Goal: Task Accomplishment & Management: Use online tool/utility

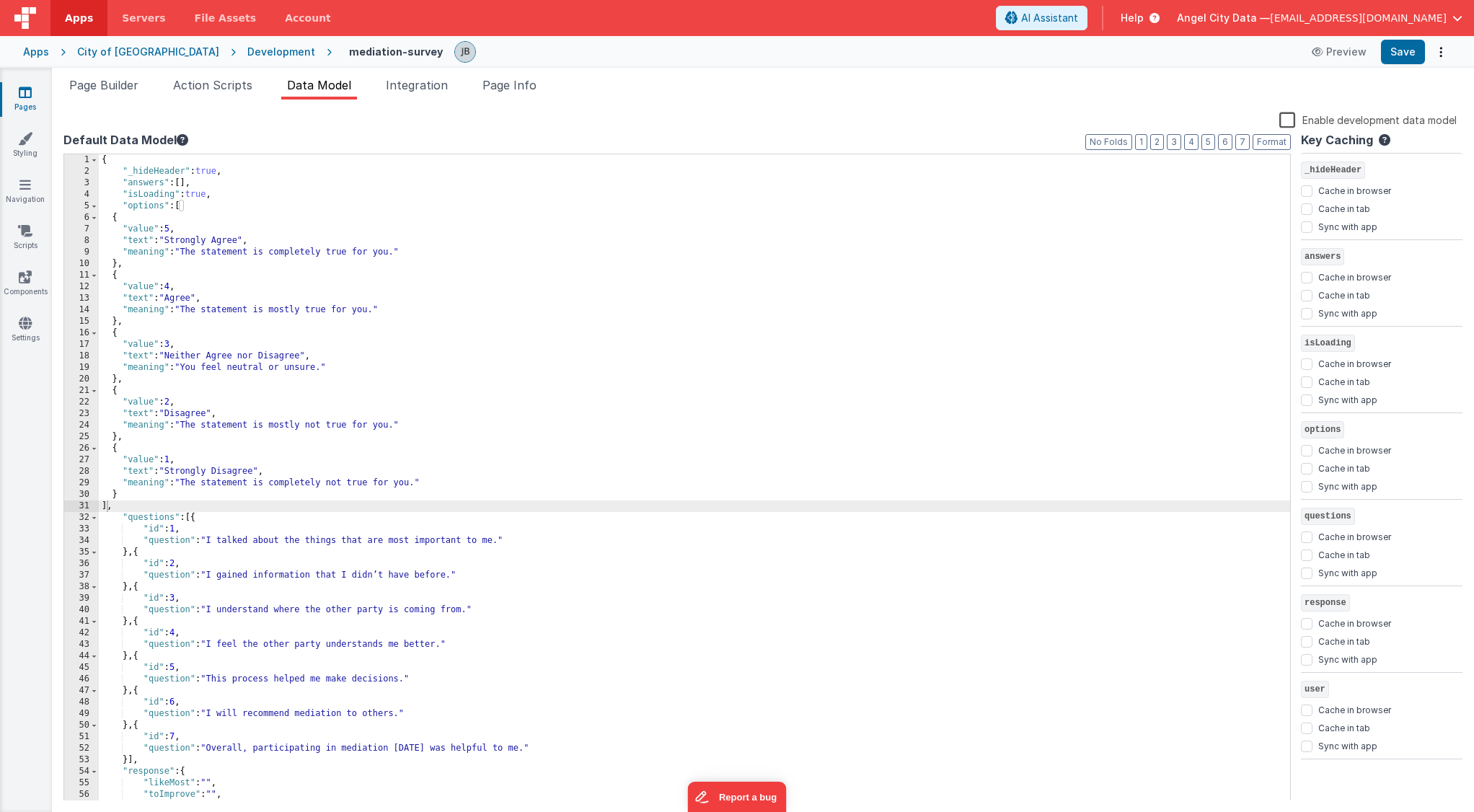
click at [247, 47] on div "Development" at bounding box center [281, 51] width 68 height 14
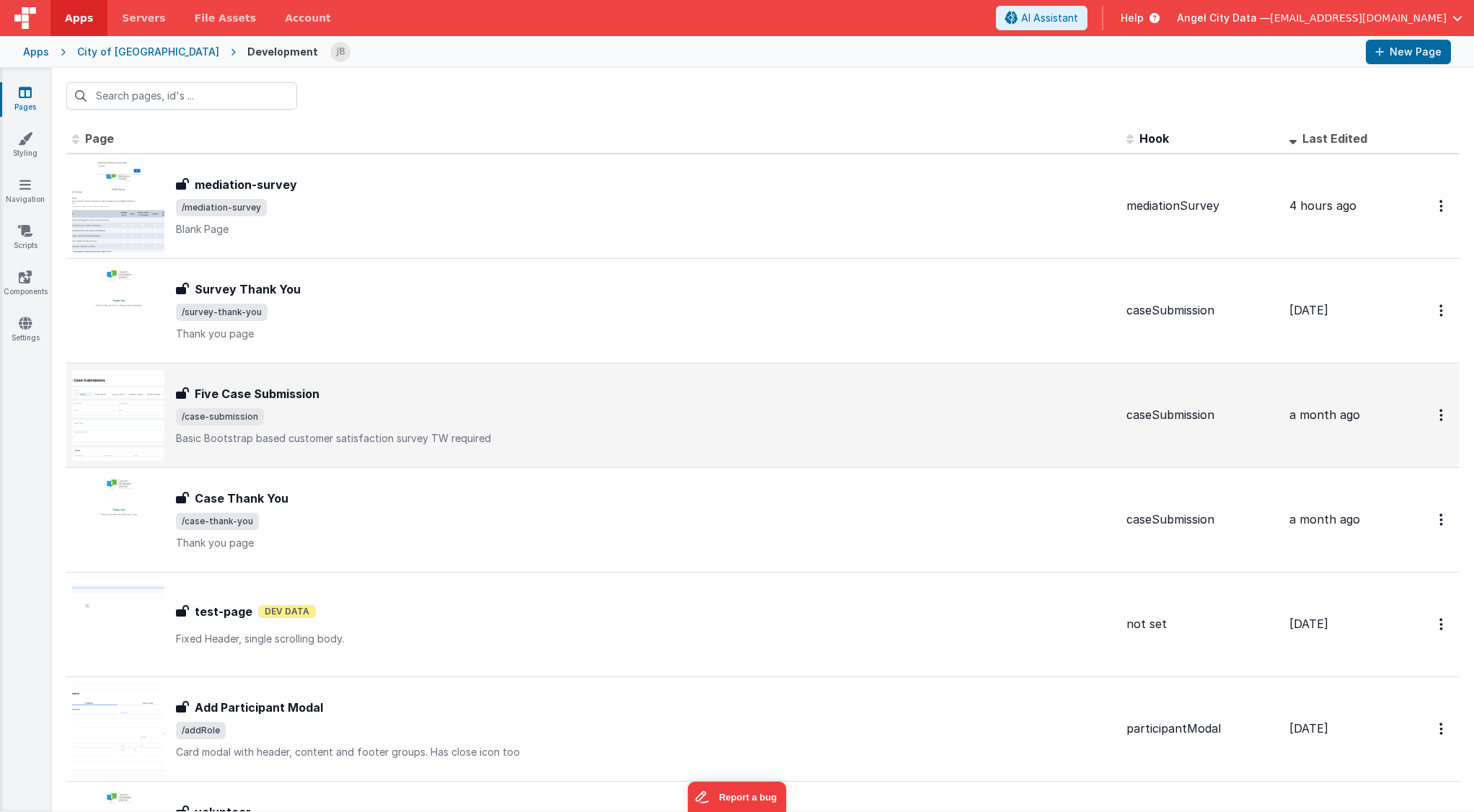
click at [281, 386] on h3 "Five Case Submission" at bounding box center [258, 394] width 125 height 17
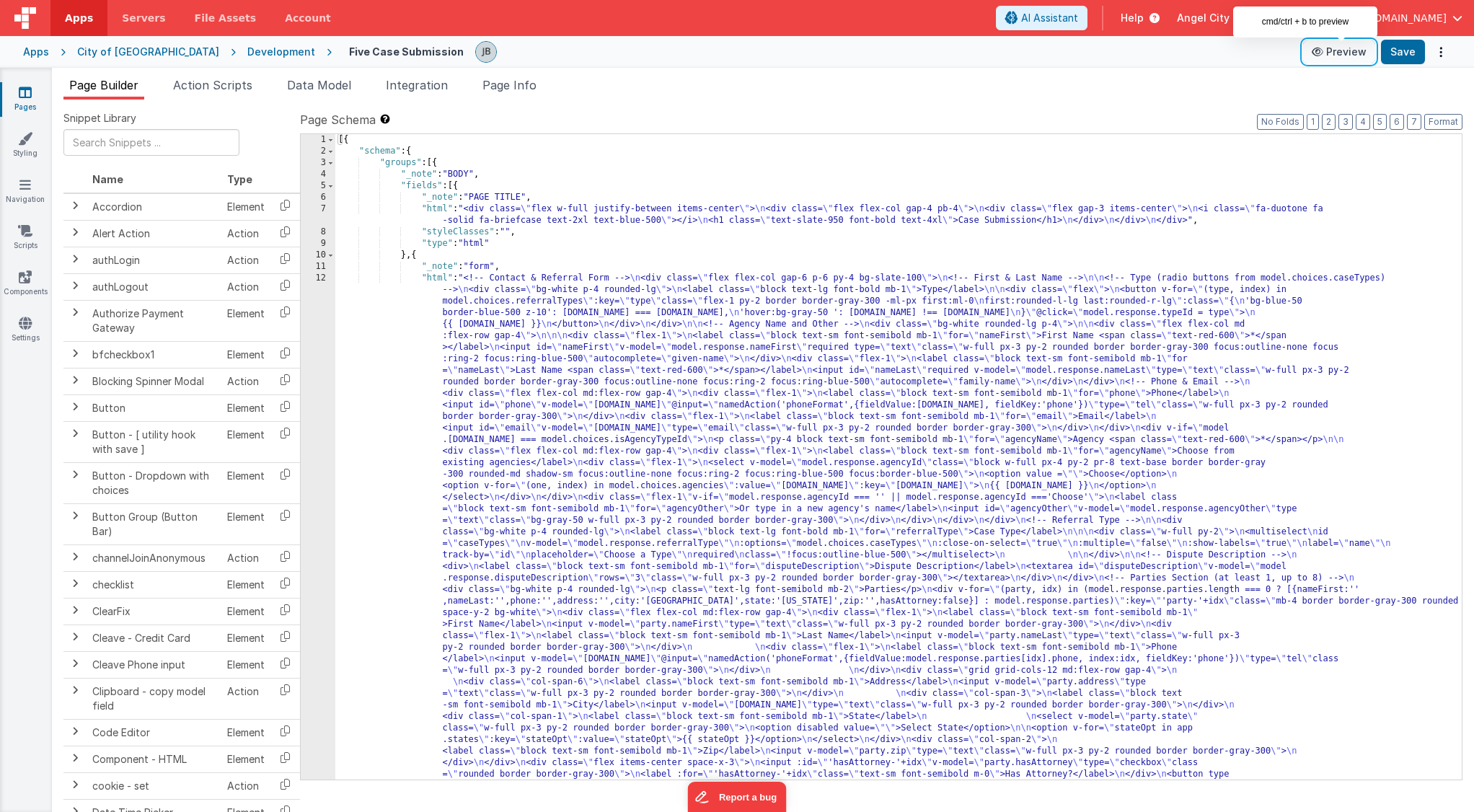
click at [1349, 53] on button "Preview" at bounding box center [1340, 52] width 72 height 23
click at [247, 54] on div "Development" at bounding box center [281, 51] width 68 height 14
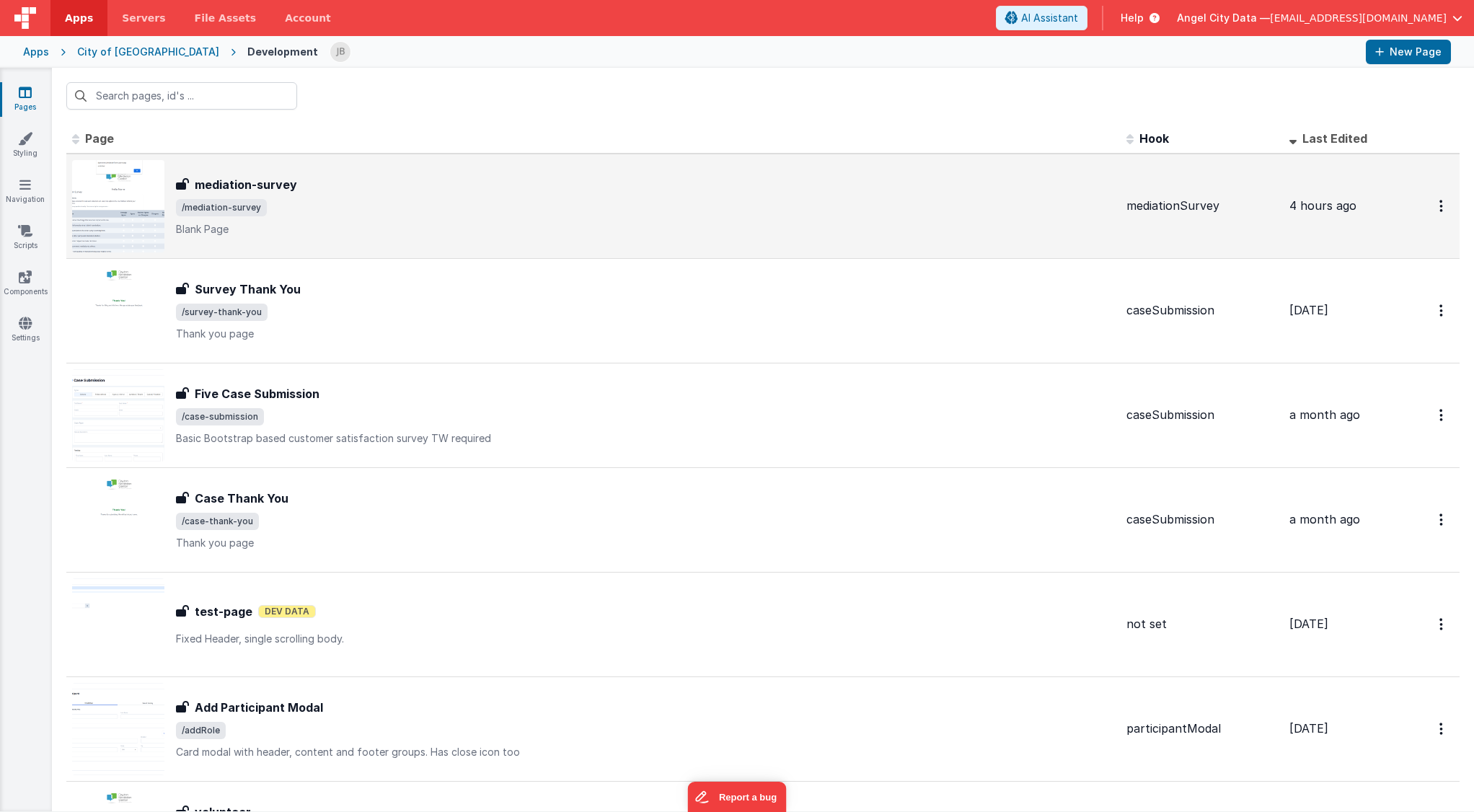
click at [225, 178] on h3 "mediation-survey" at bounding box center [246, 185] width 102 height 17
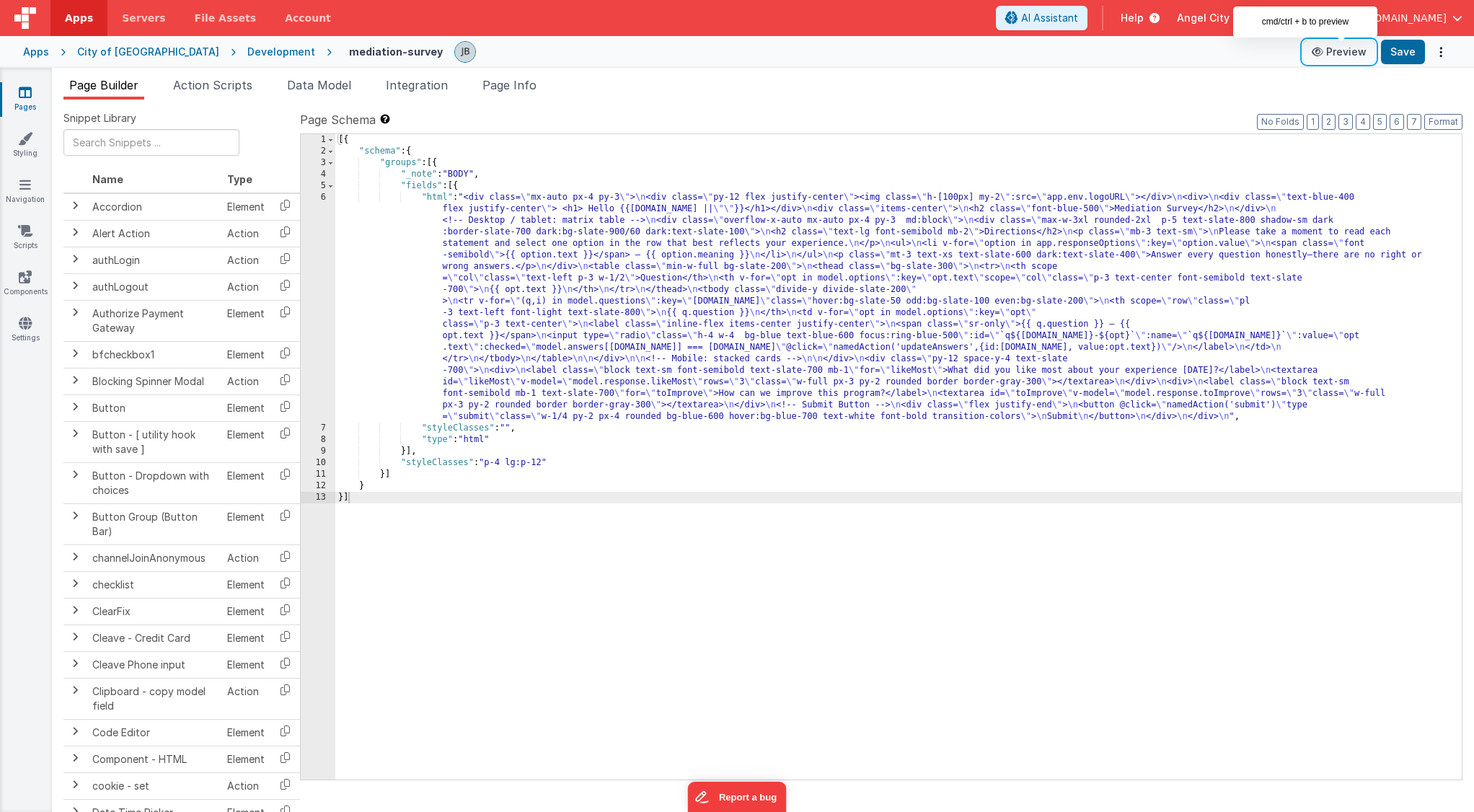
click at [1337, 57] on button "Preview" at bounding box center [1340, 52] width 72 height 23
click at [1339, 57] on button "Preview" at bounding box center [1340, 52] width 72 height 23
click at [521, 86] on span "Page Info" at bounding box center [509, 84] width 54 height 14
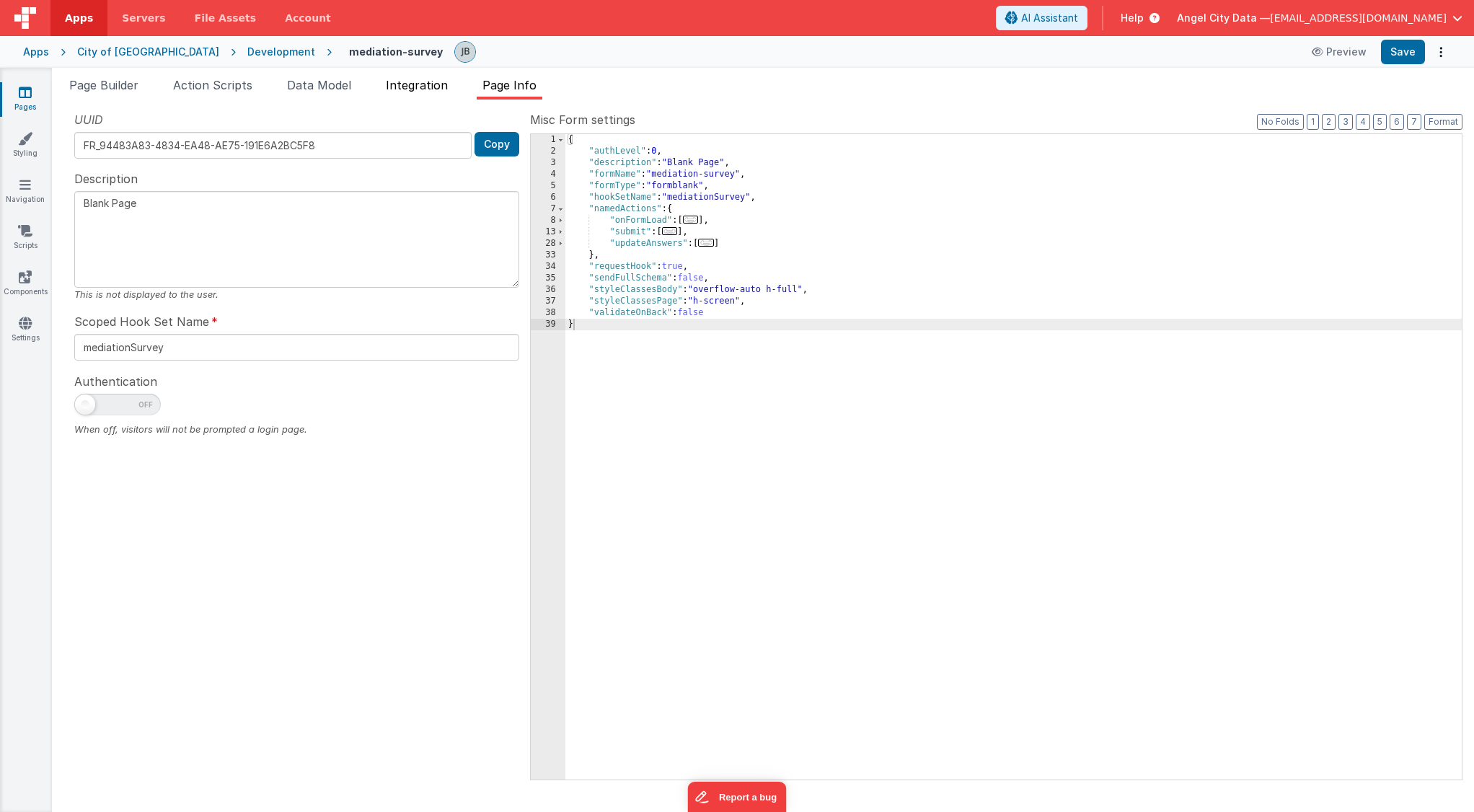
click at [435, 86] on span "Integration" at bounding box center [417, 84] width 62 height 14
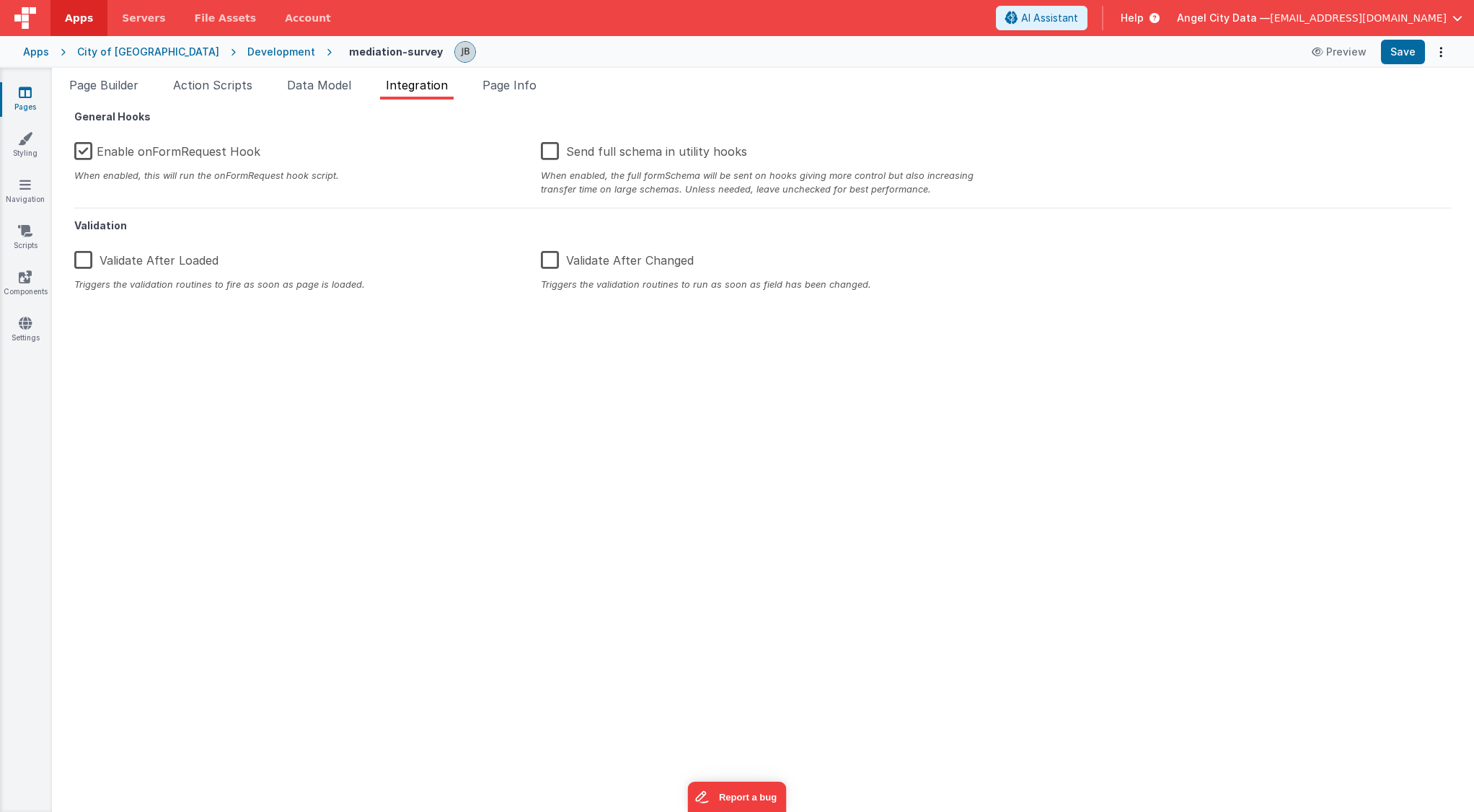
click at [74, 153] on label "Enable onFormRequest Hook" at bounding box center [167, 149] width 186 height 31
click at [0, 0] on input "Enable onFormRequest Hook" at bounding box center [0, 0] width 0 height 0
click at [1403, 59] on button "Save" at bounding box center [1403, 52] width 44 height 25
click at [121, 82] on span "Page Builder" at bounding box center [103, 84] width 69 height 14
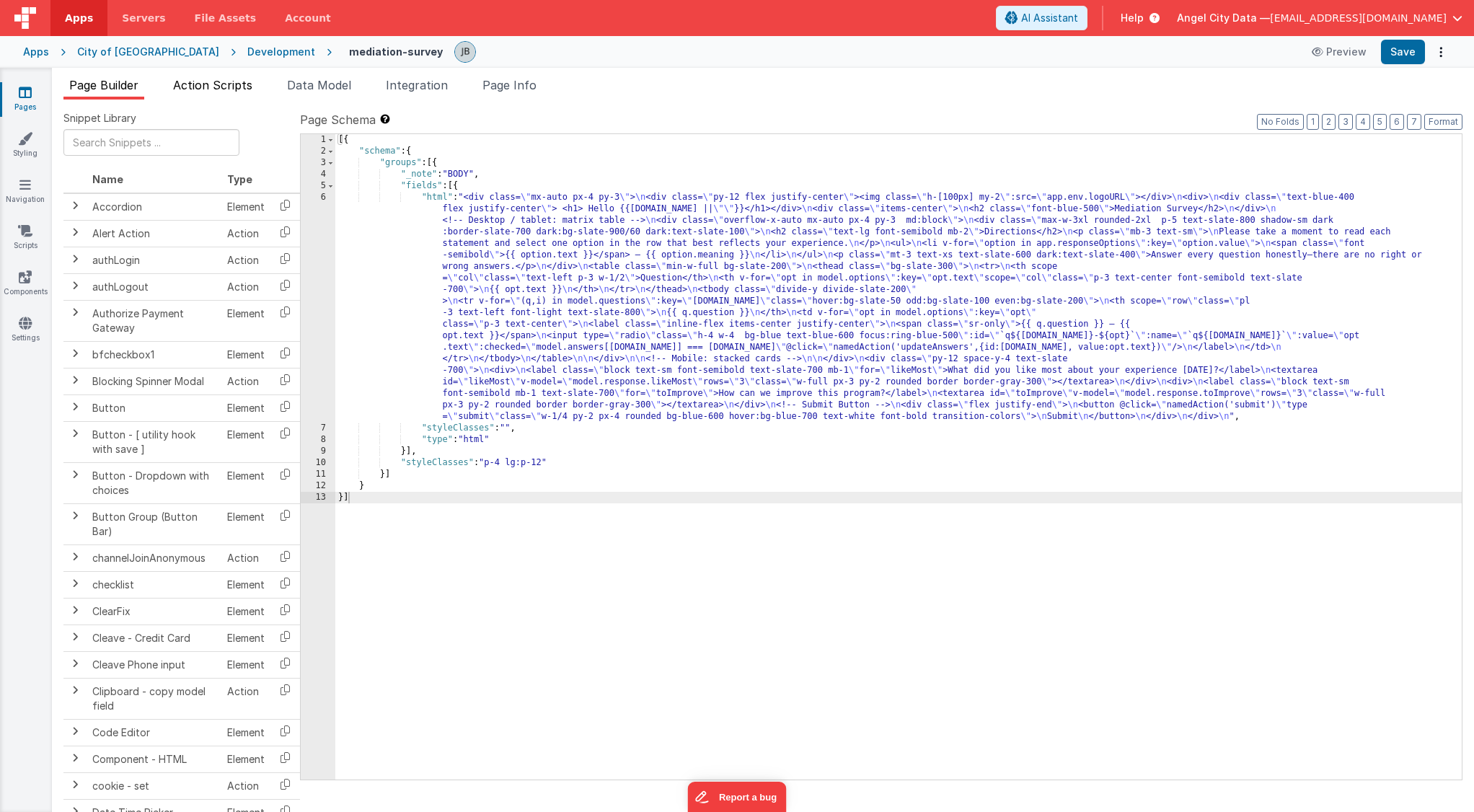
click at [240, 90] on span "Action Scripts" at bounding box center [213, 84] width 80 height 14
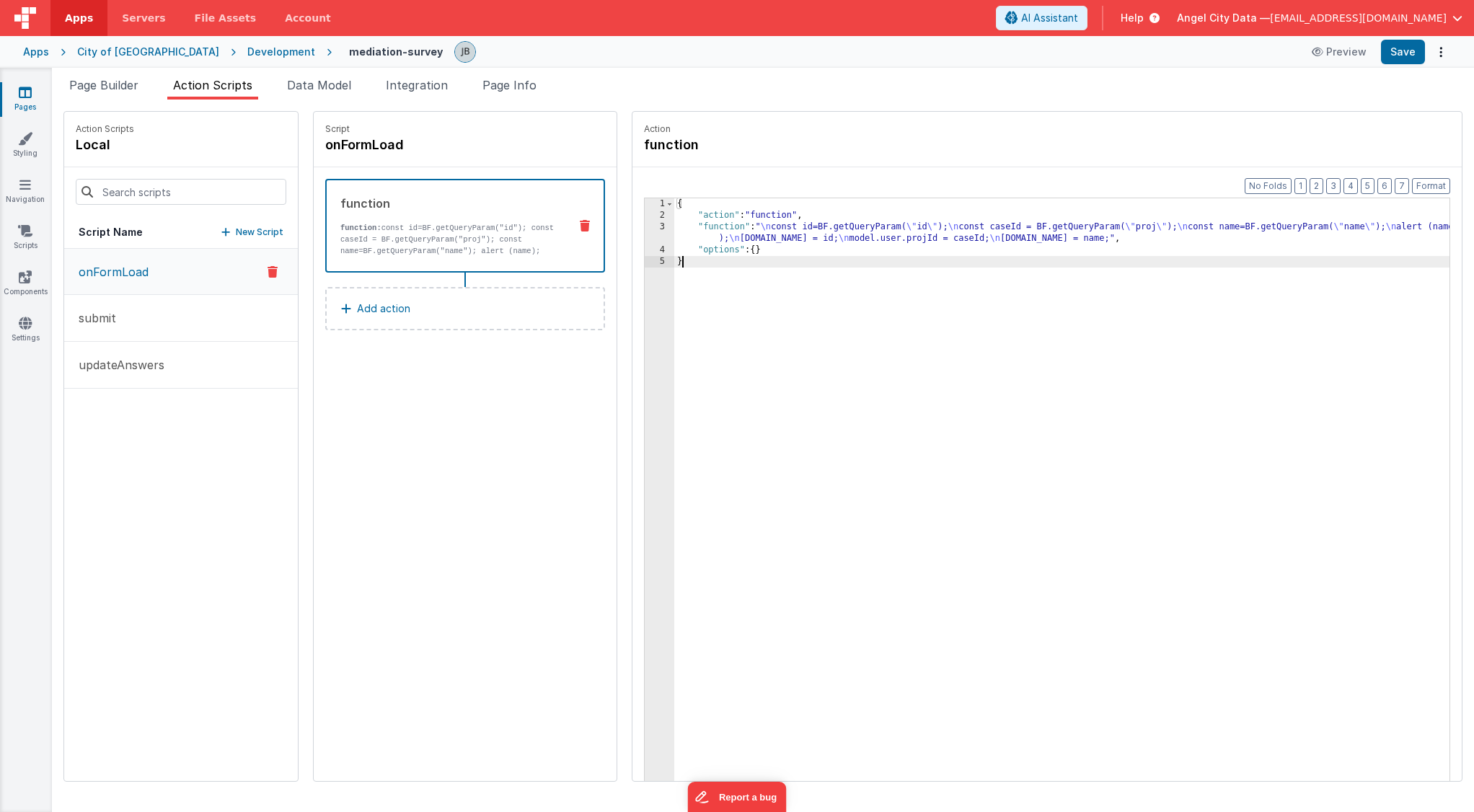
click at [645, 235] on div "3" at bounding box center [659, 233] width 29 height 23
click at [645, 227] on div "3" at bounding box center [659, 233] width 29 height 23
click at [645, 228] on div "3" at bounding box center [659, 233] width 29 height 23
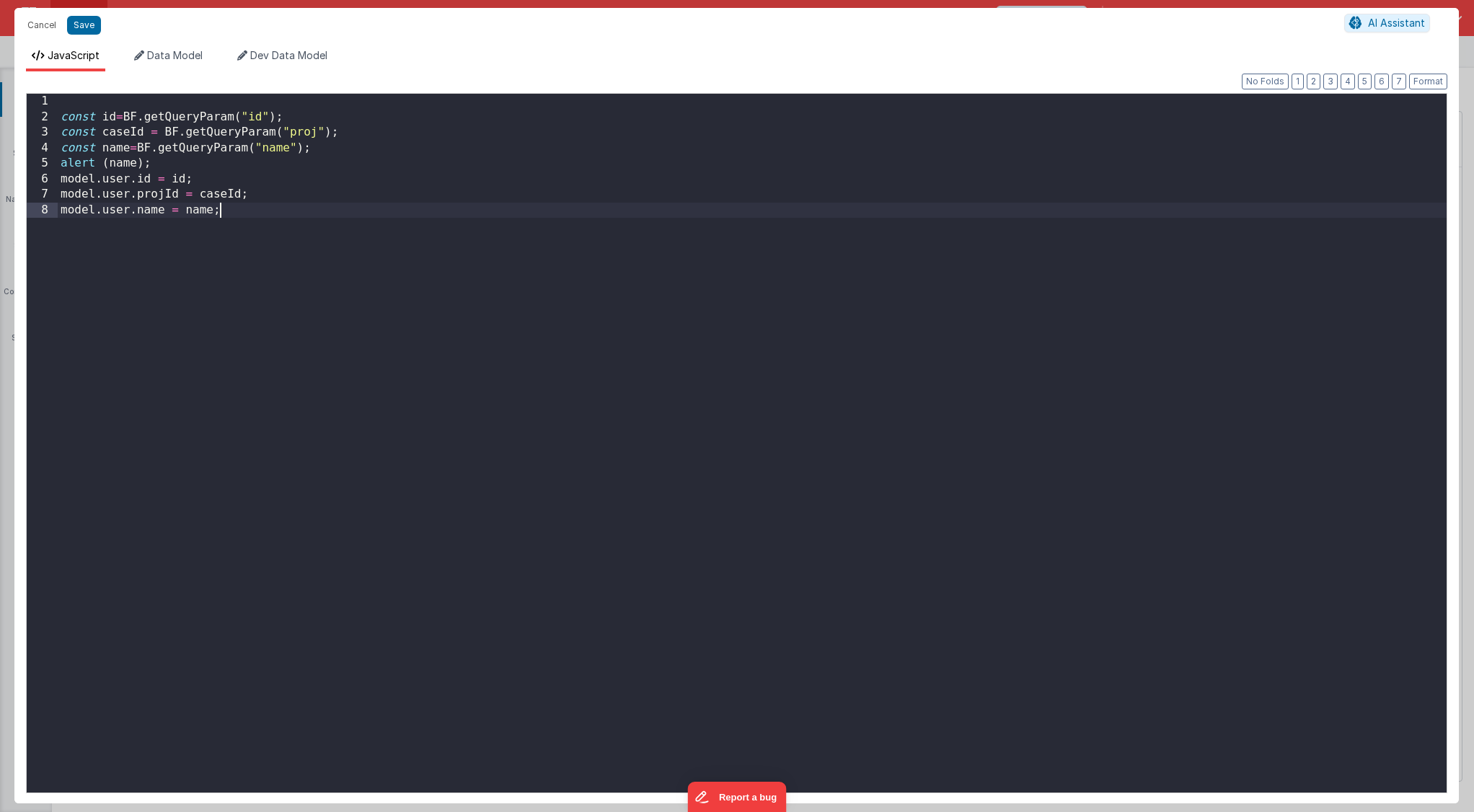
click at [614, 228] on div "const id = BF . getQueryParam ( "id" ) ; const caseId = BF . getQueryParam ( "p…" at bounding box center [752, 458] width 1389 height 730
drag, startPoint x: 179, startPoint y: 165, endPoint x: 32, endPoint y: 162, distance: 147.0
click at [32, 162] on div "1 2 3 4 5 6 7 8 const id = BF . getQueryParam ( "id" ) ; const caseId = BF . ge…" at bounding box center [737, 443] width 1422 height 700
click at [122, 150] on div "const id = BF . getQueryParam ( "id" ) ; const caseId = BF . getQueryParam ( "p…" at bounding box center [752, 458] width 1389 height 730
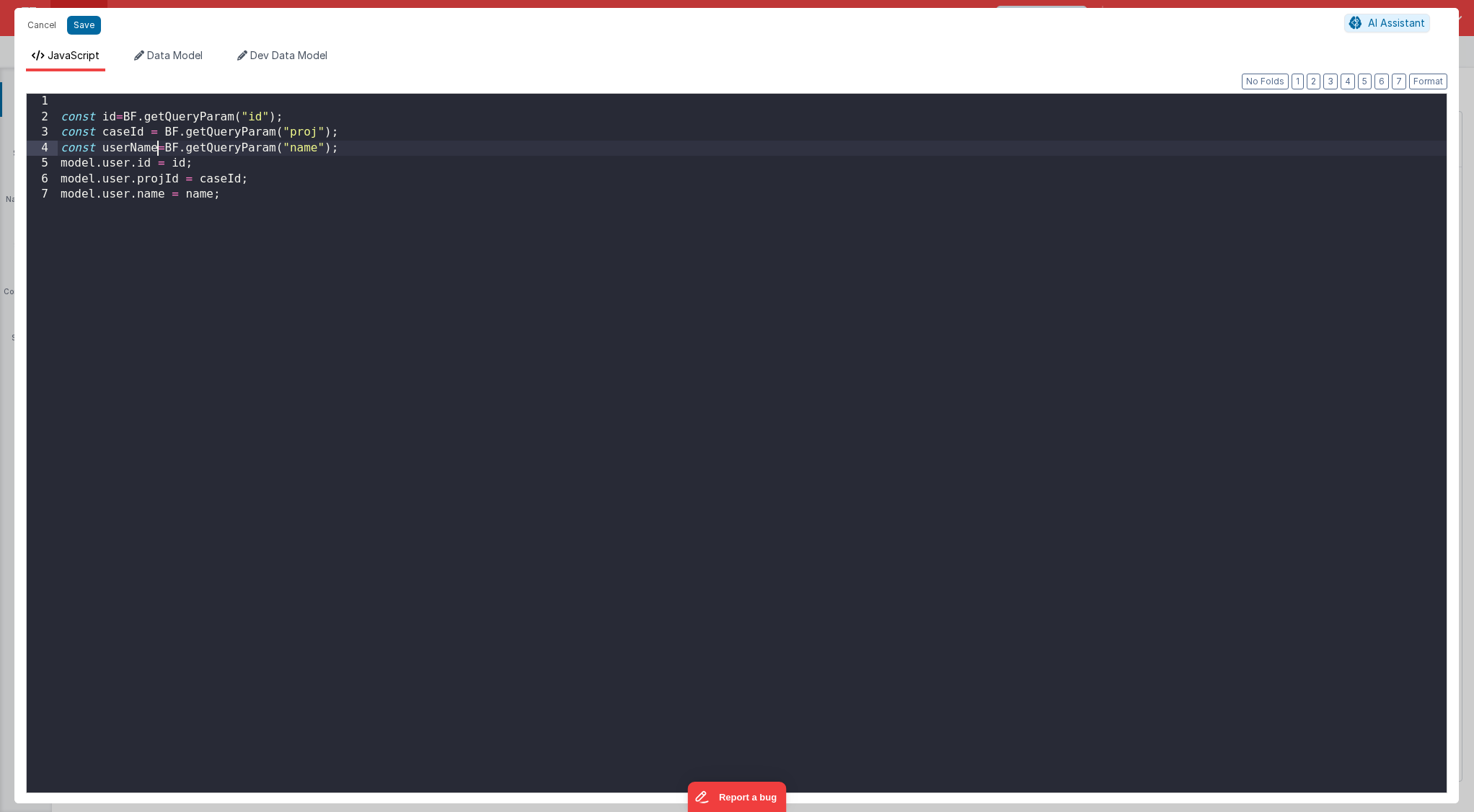
click at [193, 189] on div "const id = BF . getQueryParam ( "id" ) ; const caseId = BF . getQueryParam ( "p…" at bounding box center [752, 458] width 1389 height 730
click at [89, 28] on button "Save" at bounding box center [84, 26] width 34 height 19
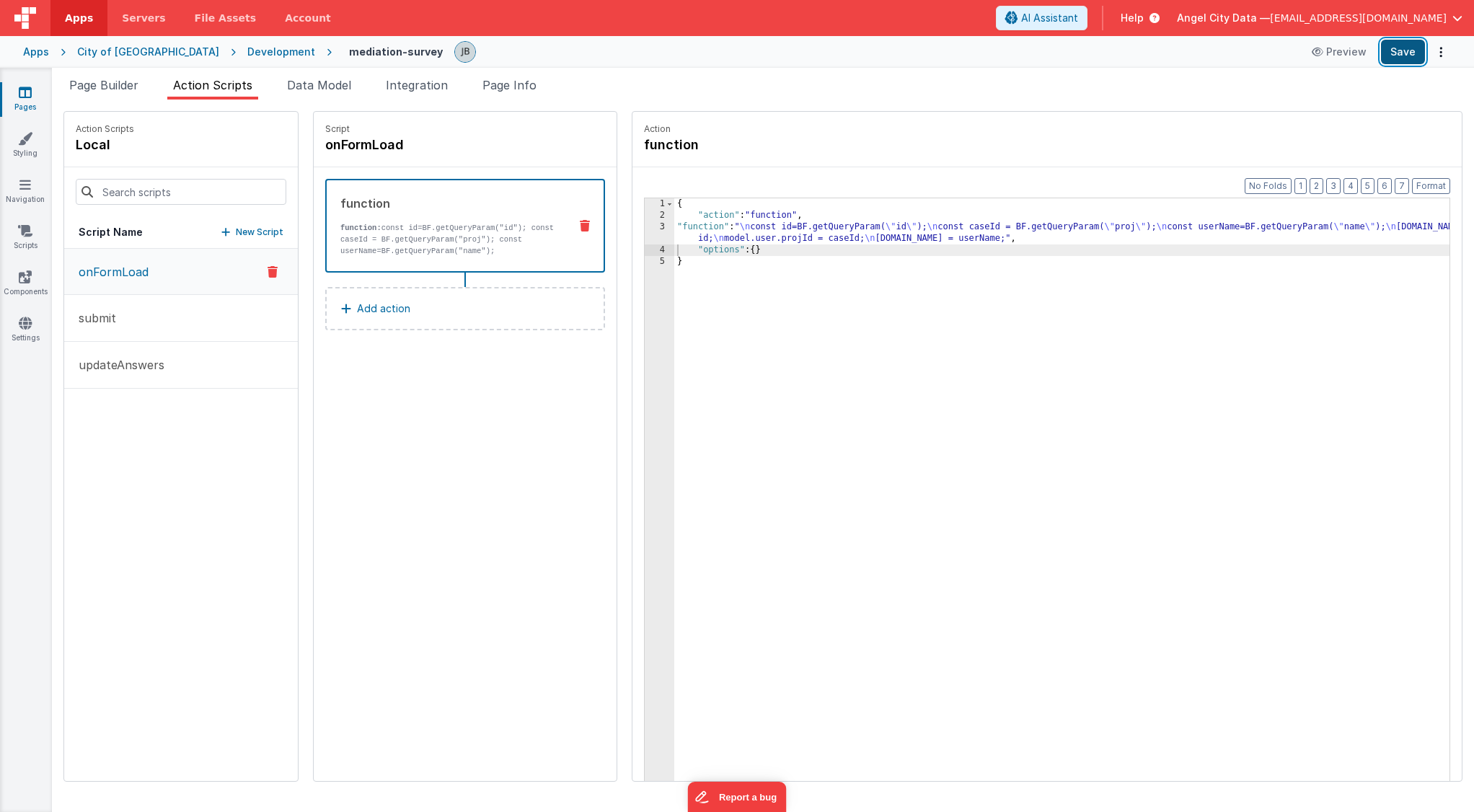
click at [1401, 59] on button "Save" at bounding box center [1403, 52] width 44 height 25
click at [1342, 45] on button "Preview" at bounding box center [1340, 52] width 72 height 23
click at [645, 238] on div "3" at bounding box center [659, 233] width 29 height 23
click at [645, 230] on div "3" at bounding box center [659, 233] width 29 height 23
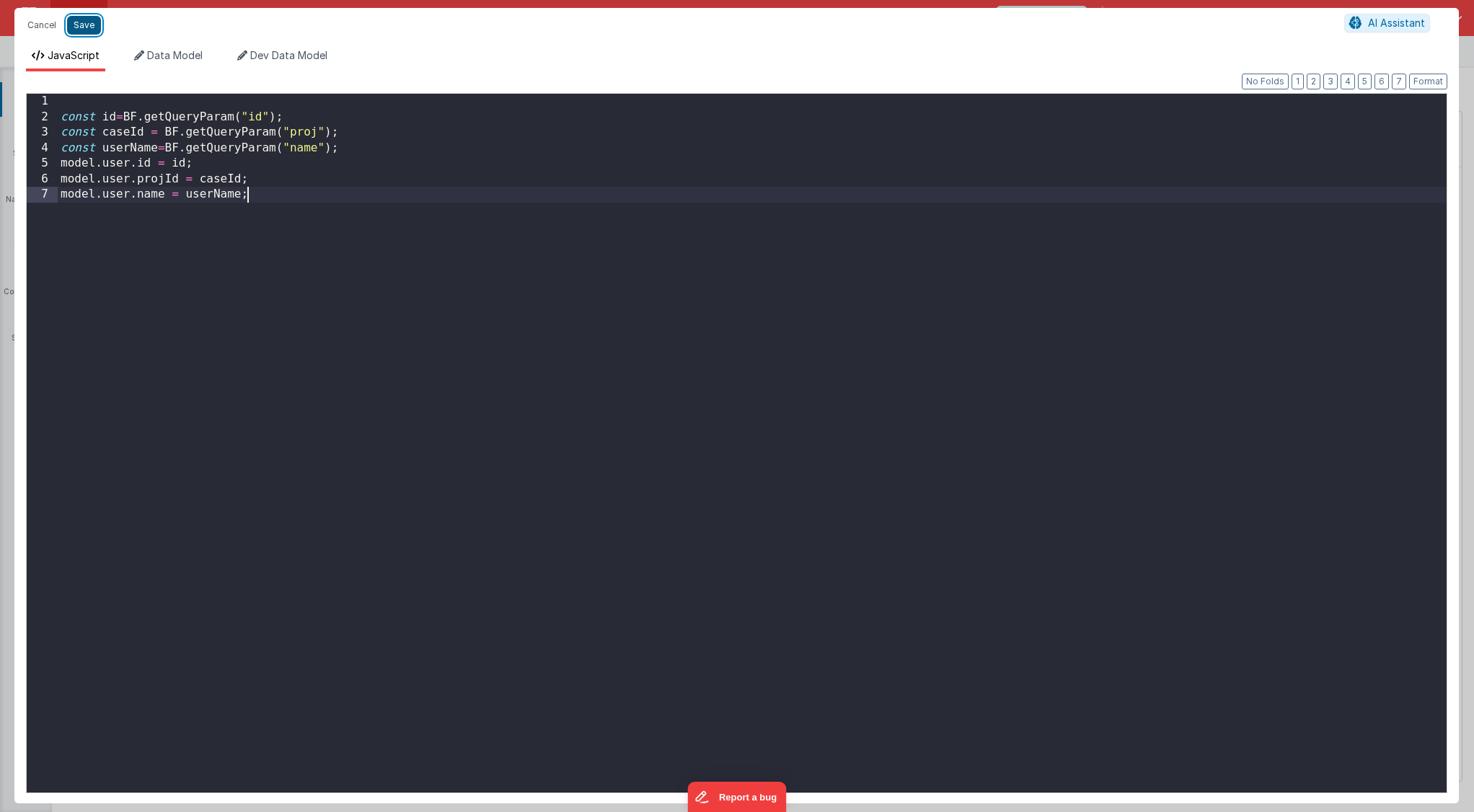
click at [92, 26] on button "Save" at bounding box center [84, 26] width 34 height 19
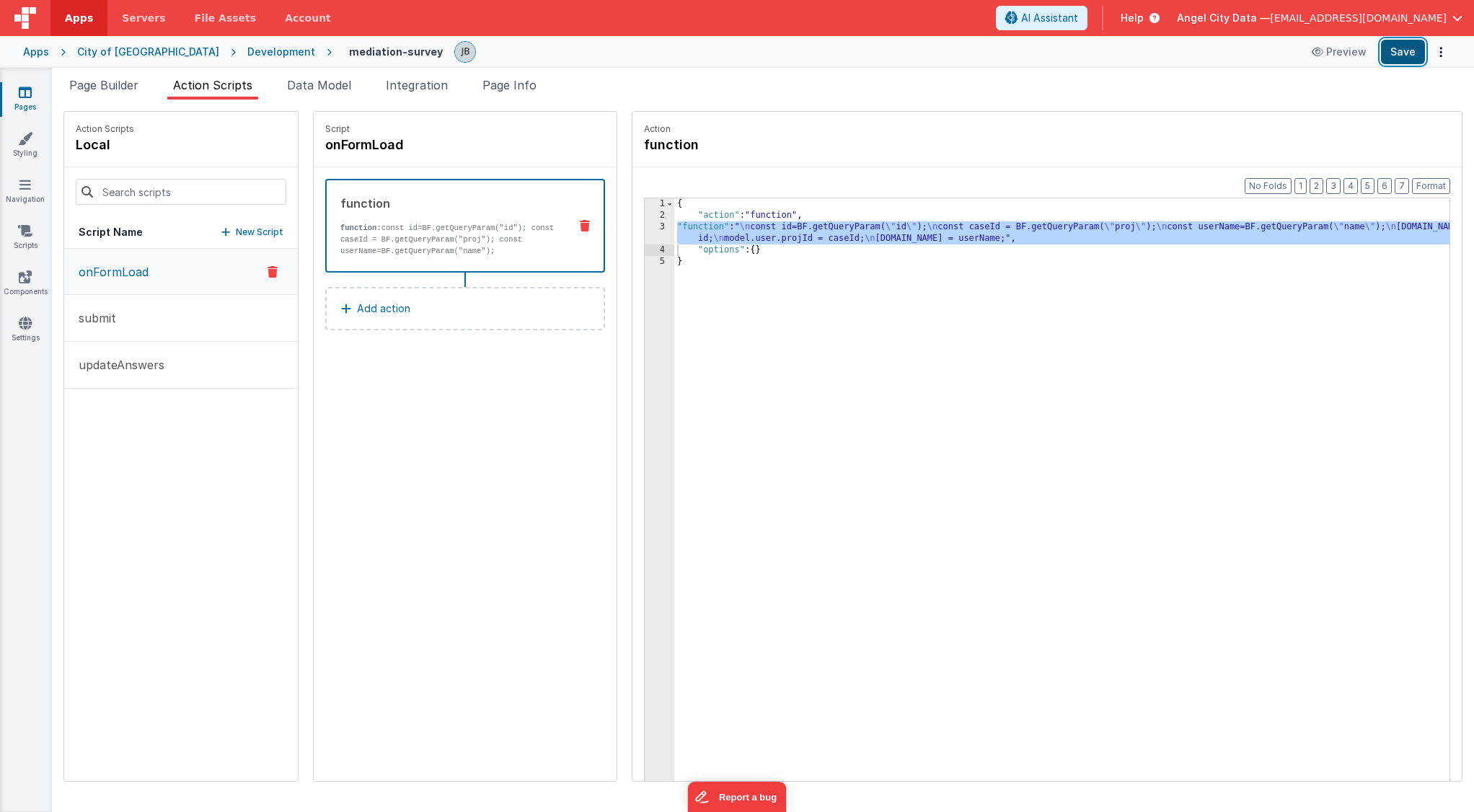
click at [1401, 53] on button "Save" at bounding box center [1403, 52] width 44 height 25
